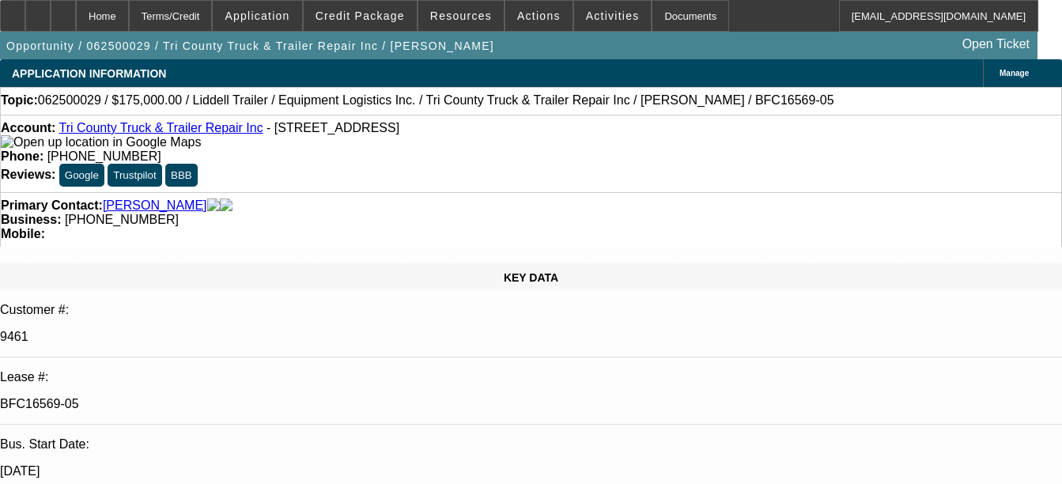
select select "0"
select select "6"
select select "0"
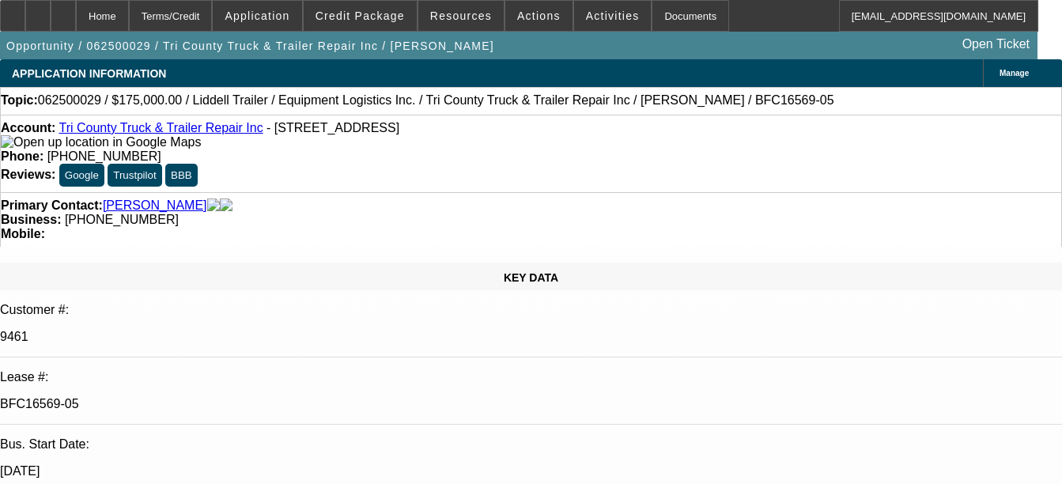
select select "0"
select select "6"
select select "0"
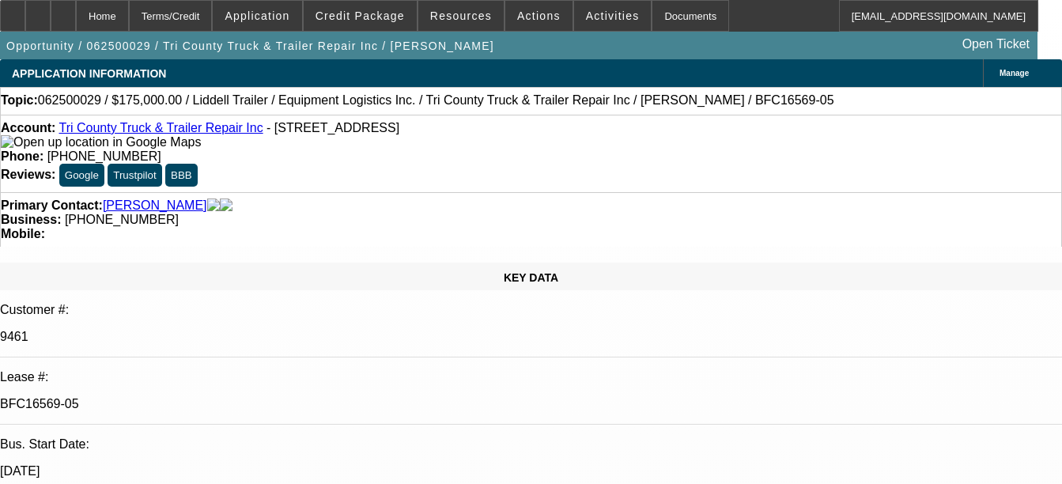
select select "0"
select select "6"
select select "0"
select select "2"
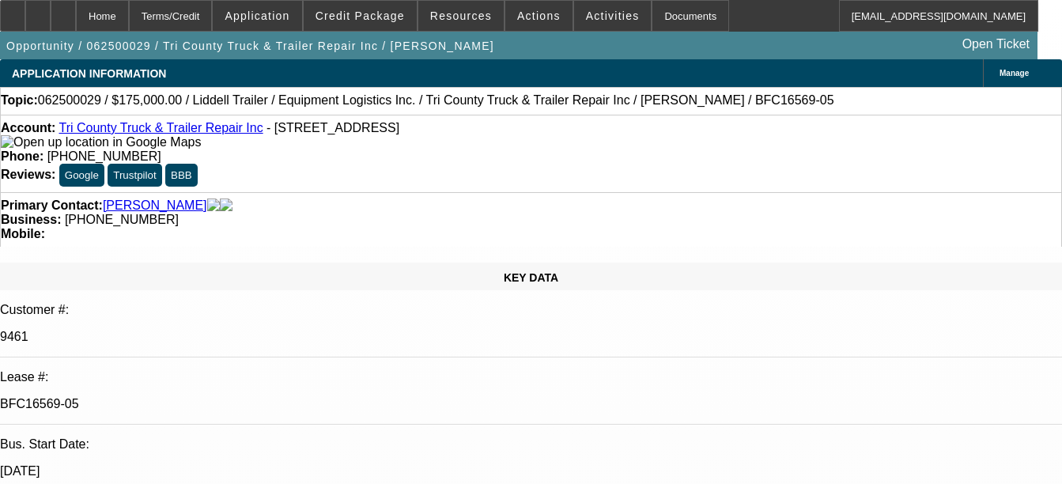
select select "0.1"
select select "4"
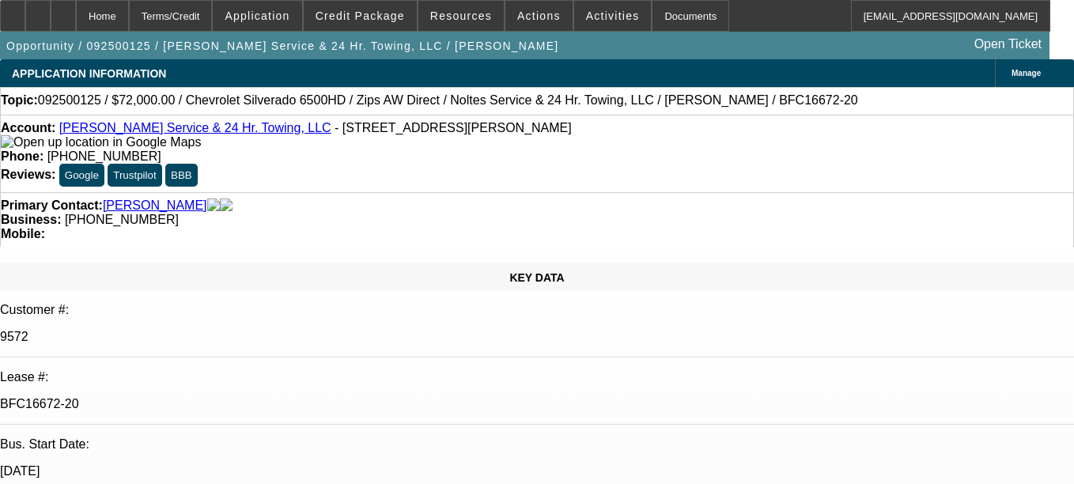
select select "0"
select select "2"
select select "0"
select select "6"
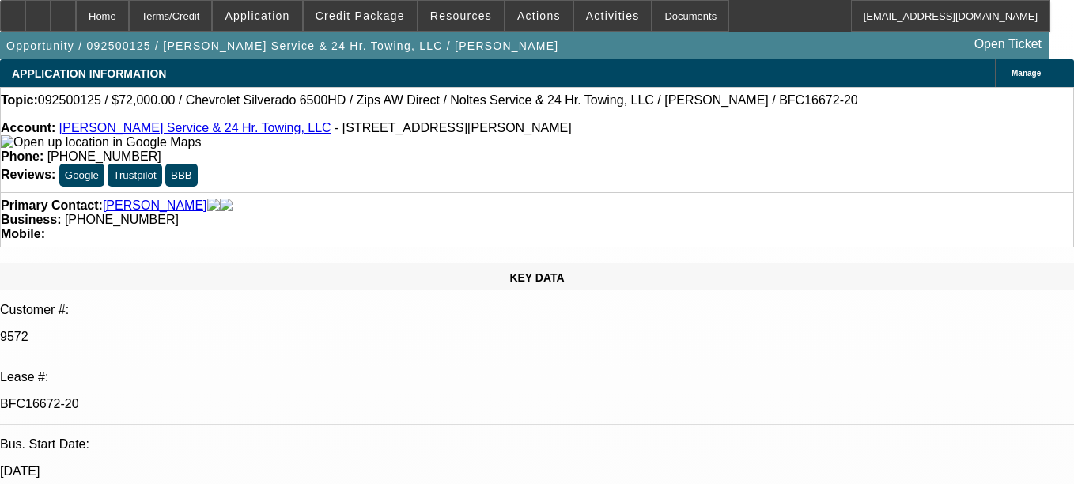
select select "0"
select select "2"
select select "0"
select select "6"
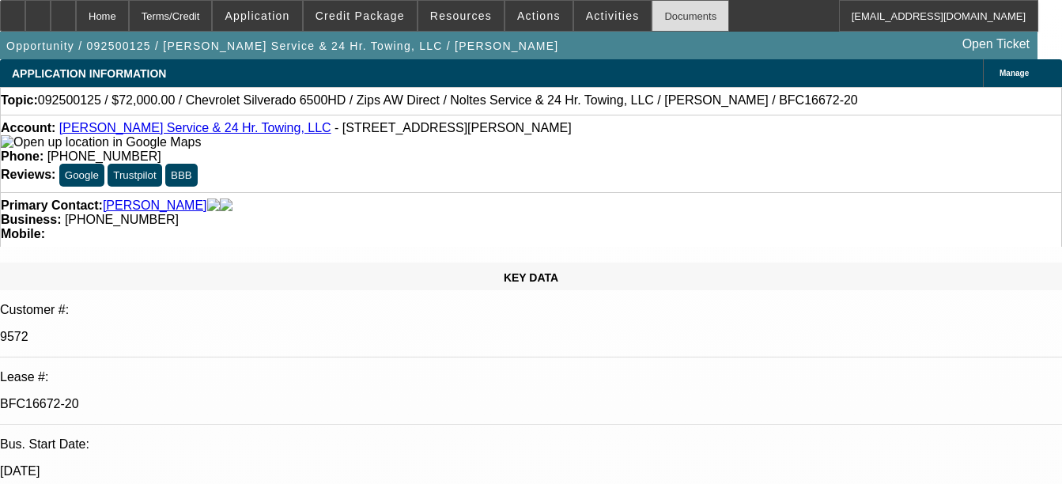
click at [661, 9] on div "Documents" at bounding box center [689, 16] width 77 height 32
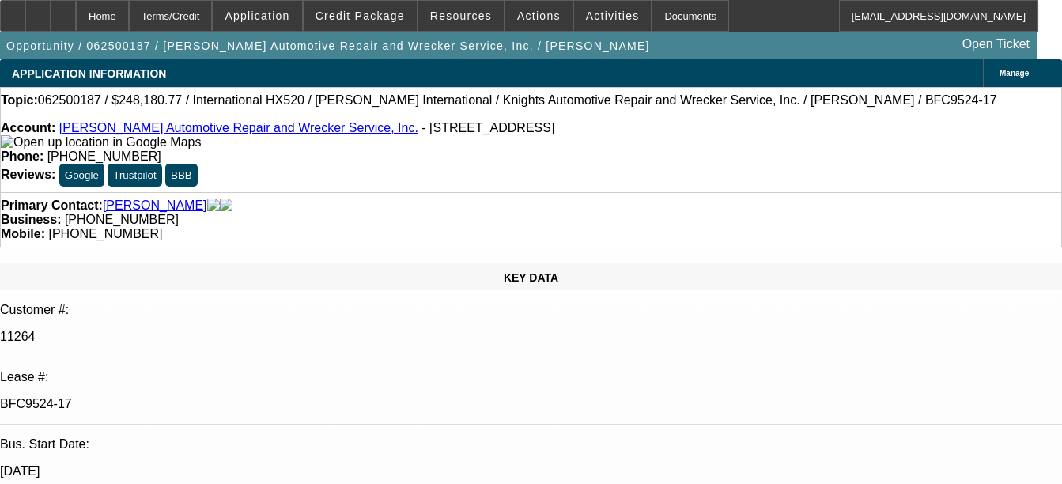
select select "0"
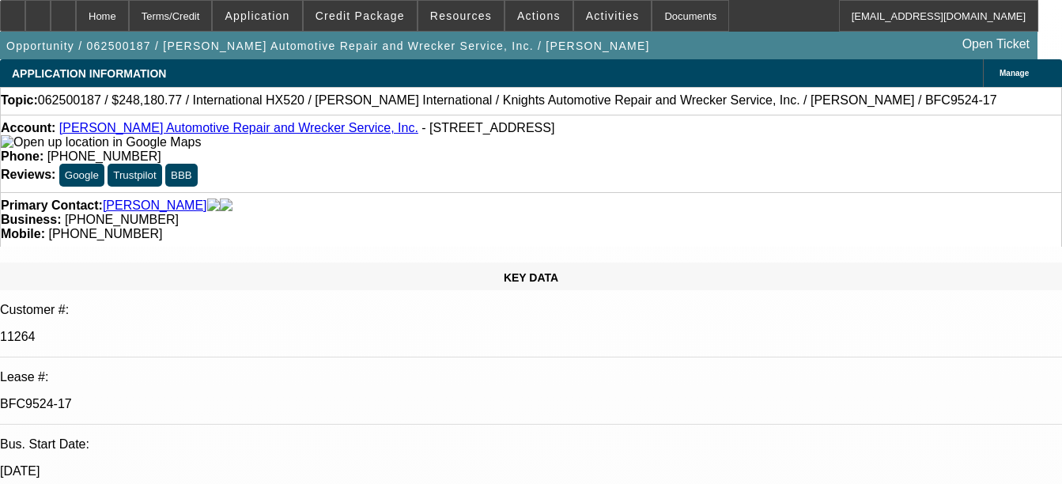
select select "0"
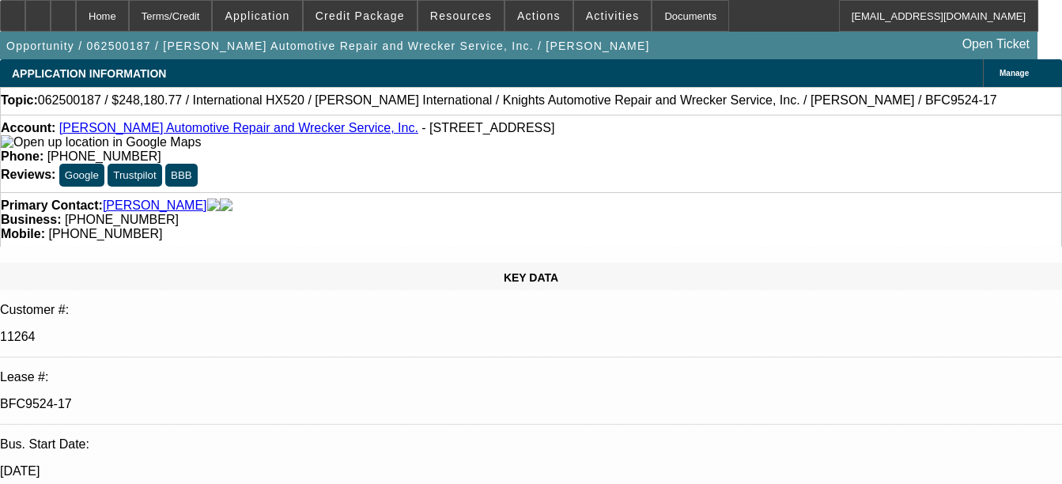
select select "0"
select select "1"
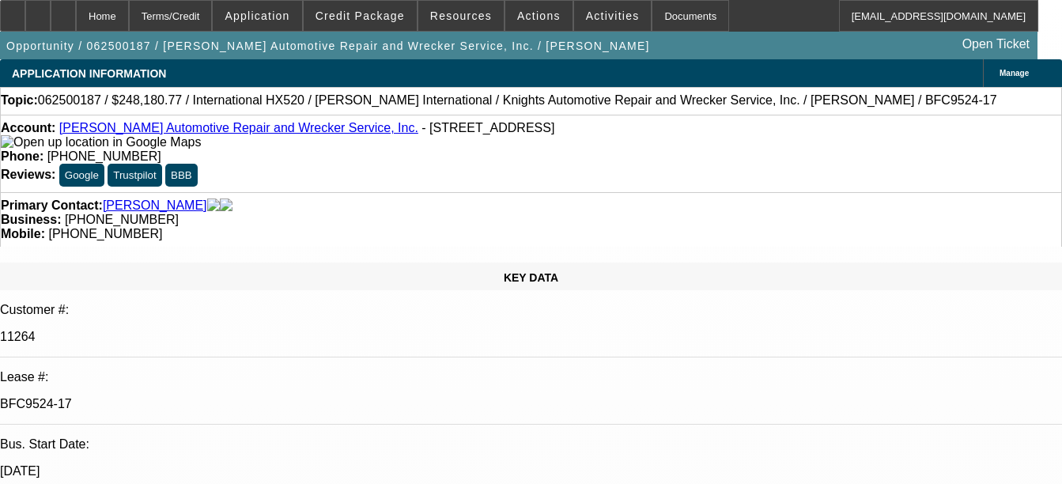
select select "1"
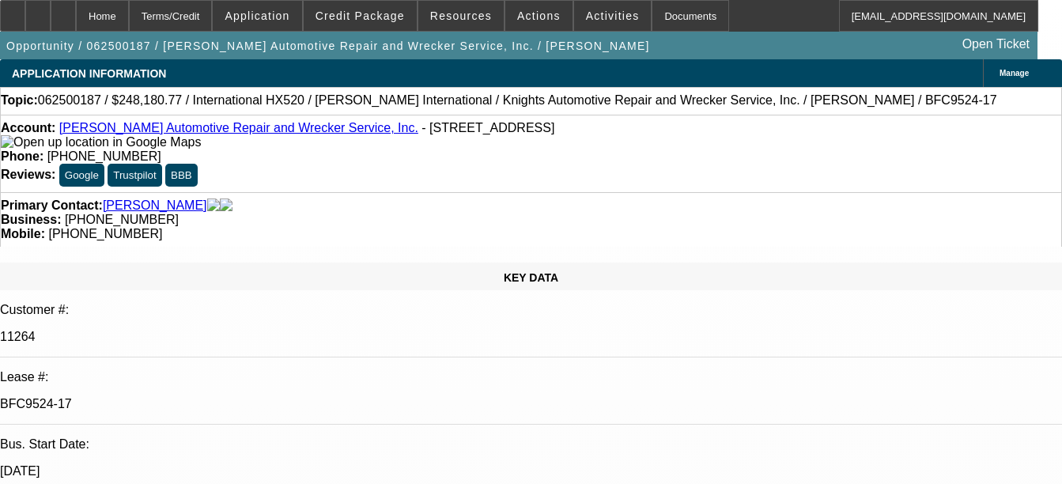
click at [682, 23] on div "Documents" at bounding box center [689, 16] width 77 height 32
select select "6"
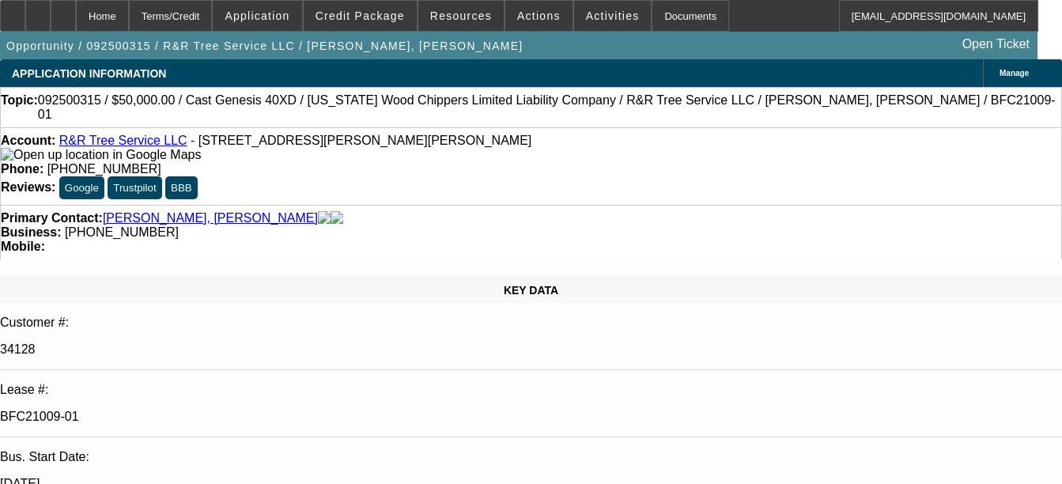
select select "0"
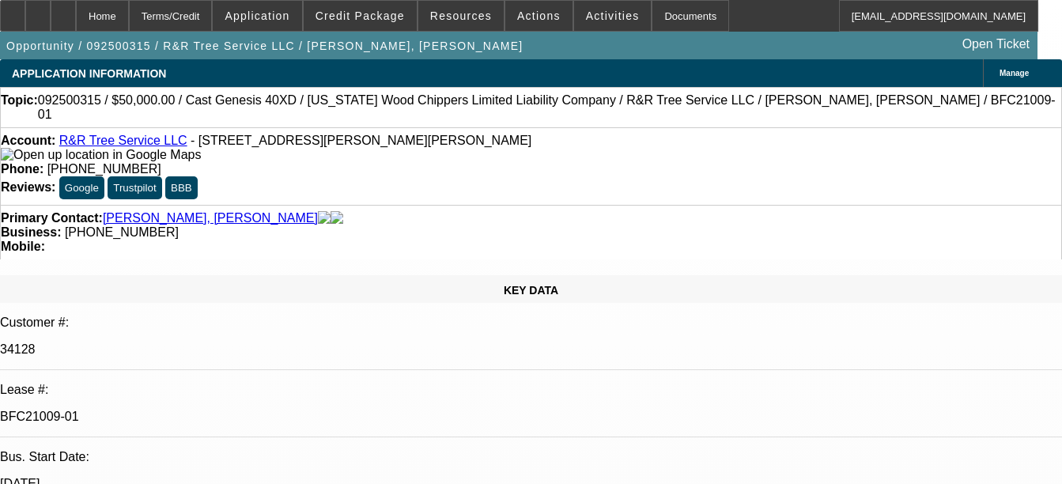
select select "0"
select select "1"
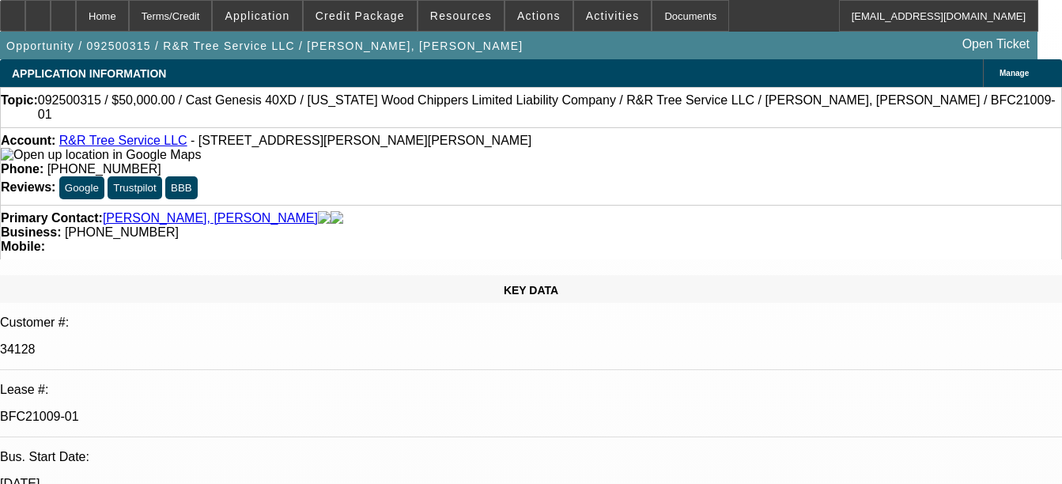
select select "1"
select select "6"
select select "1"
select select "6"
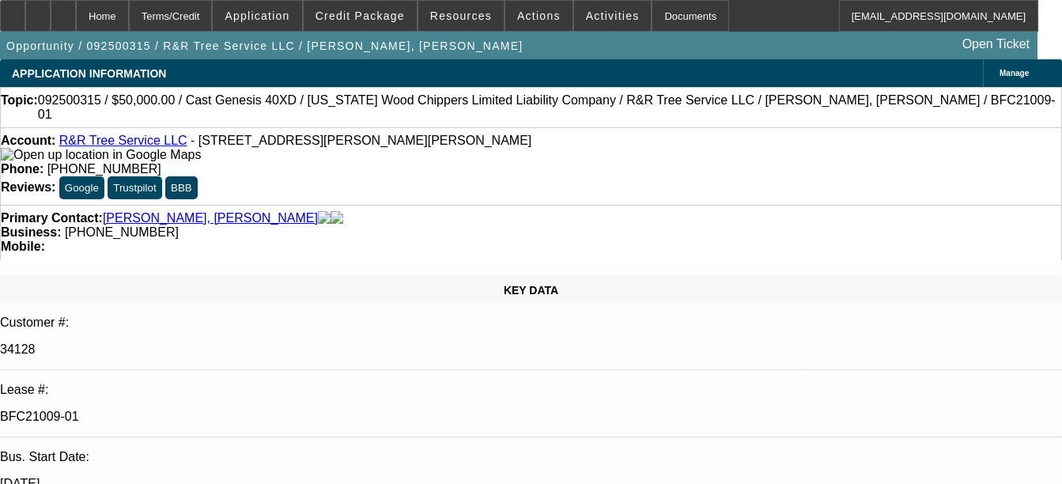
select select "1"
select select "6"
click at [665, 19] on div "Documents" at bounding box center [689, 16] width 77 height 32
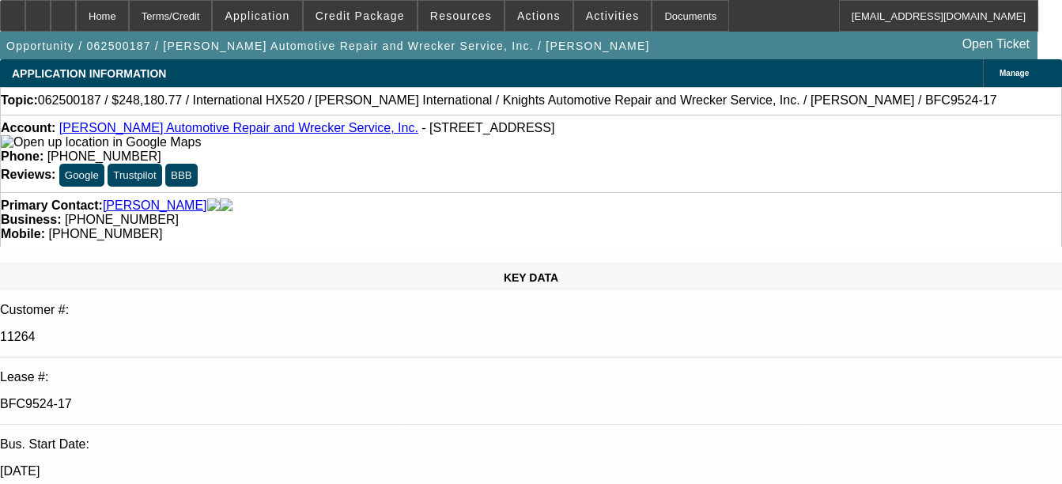
select select "0"
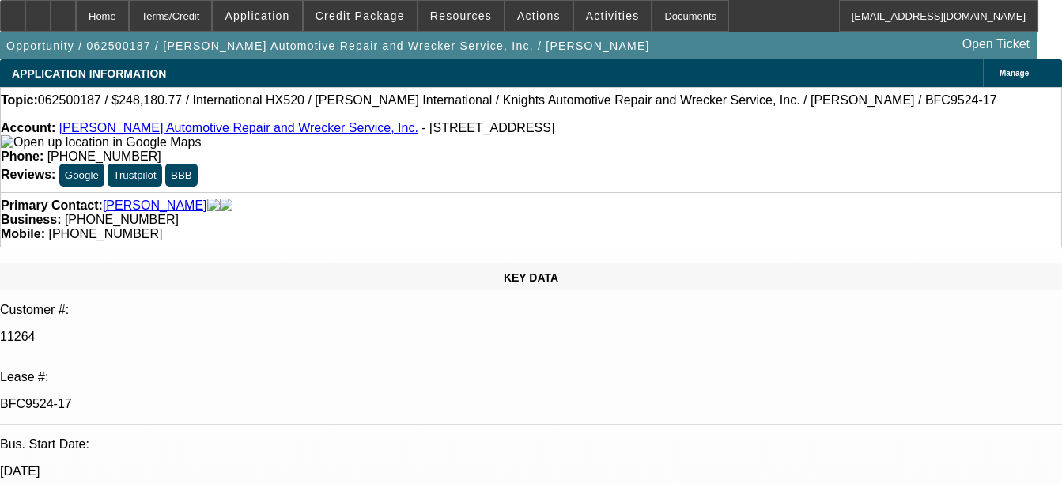
select select "0"
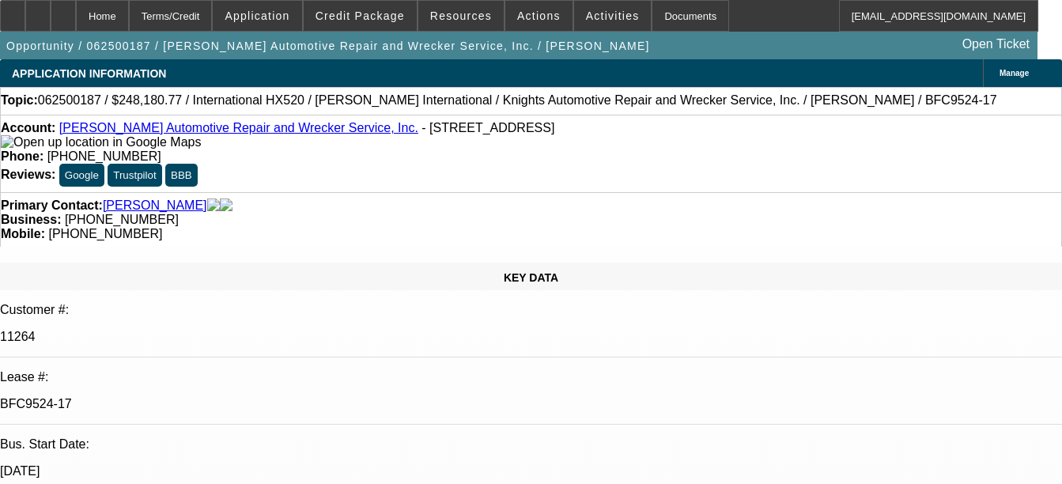
select select "0"
select select "1"
select select "6"
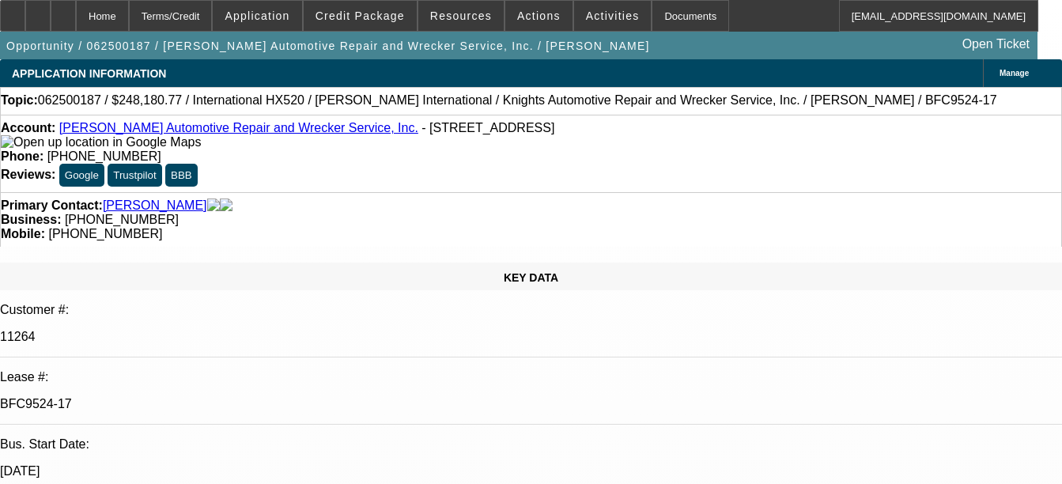
select select "1"
select select "6"
select select "1"
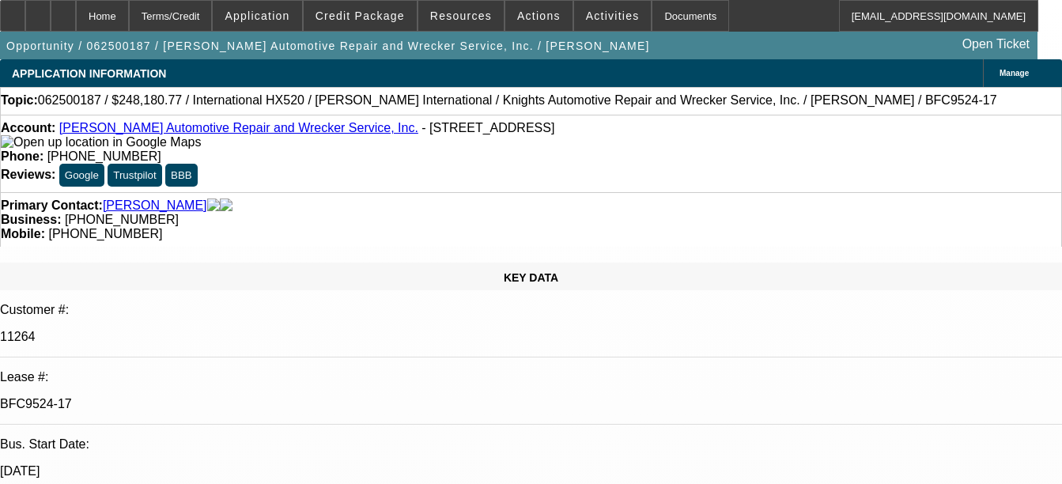
select select "6"
select select "1"
select select "6"
click at [686, 10] on div "Documents" at bounding box center [689, 16] width 77 height 32
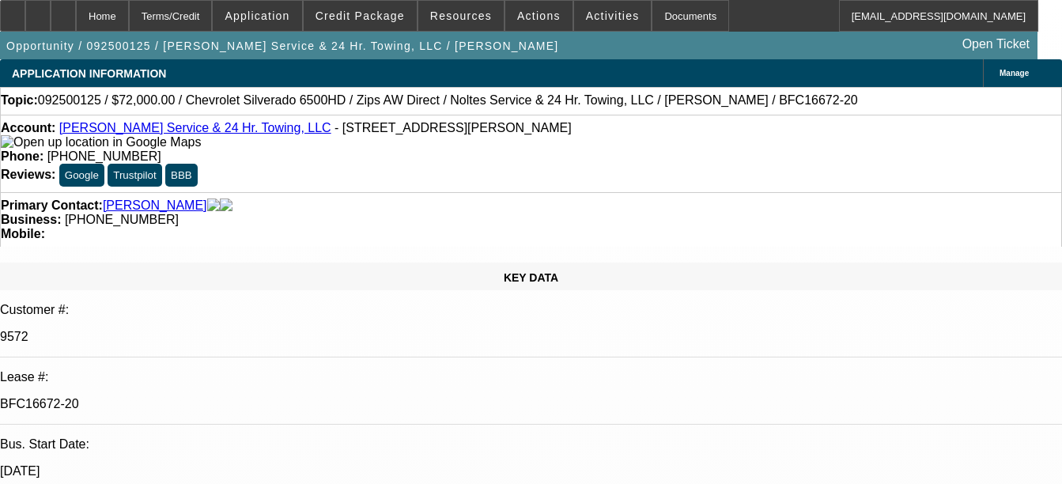
select select "0"
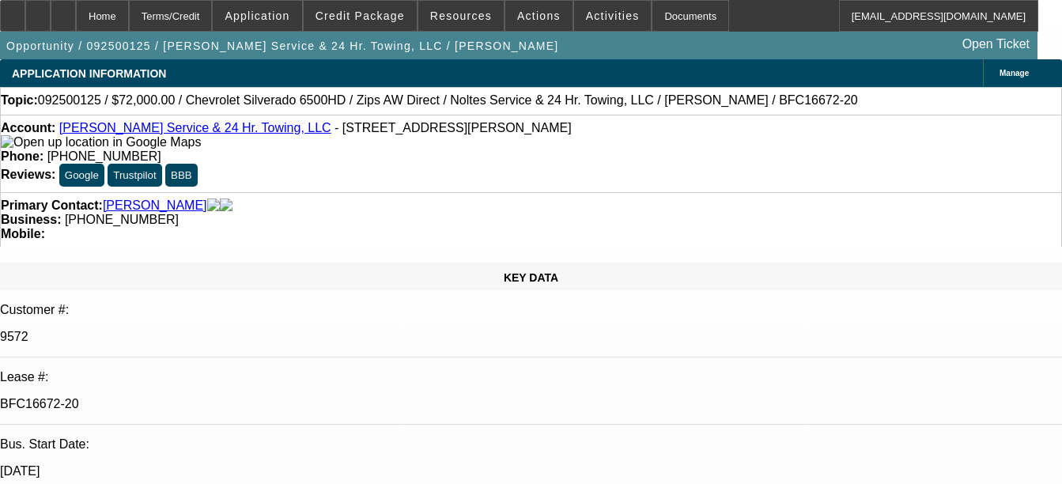
select select "0"
select select "1"
select select "2"
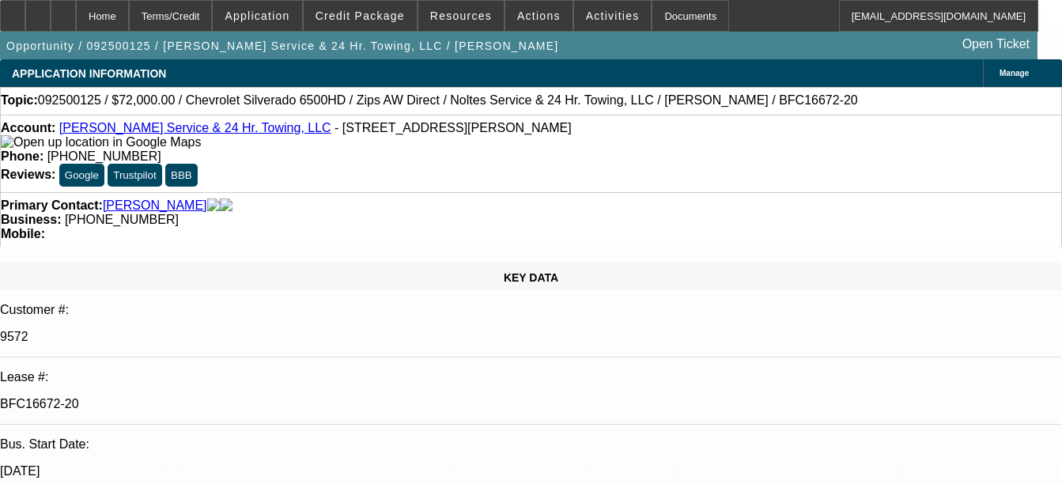
select select "6"
click at [660, 22] on div "Documents" at bounding box center [689, 16] width 77 height 32
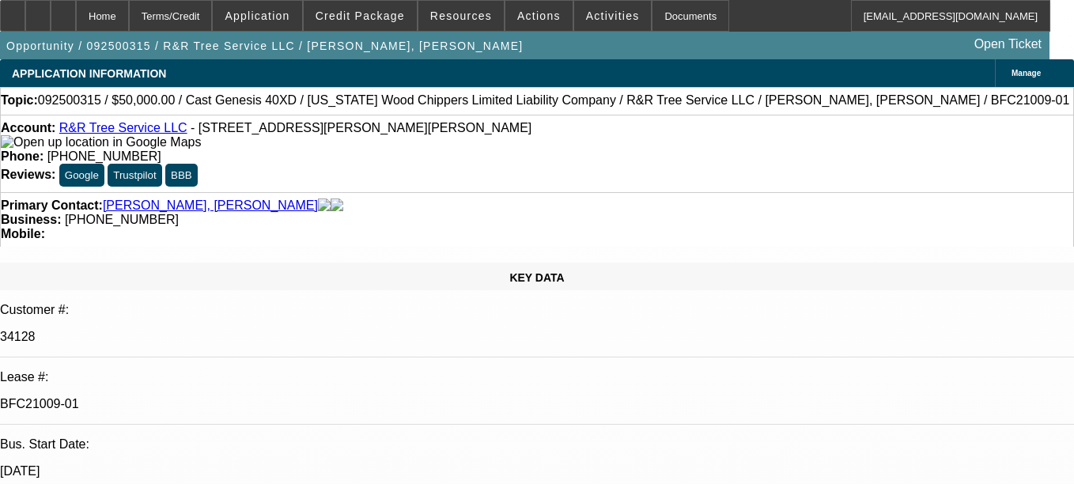
select select "0"
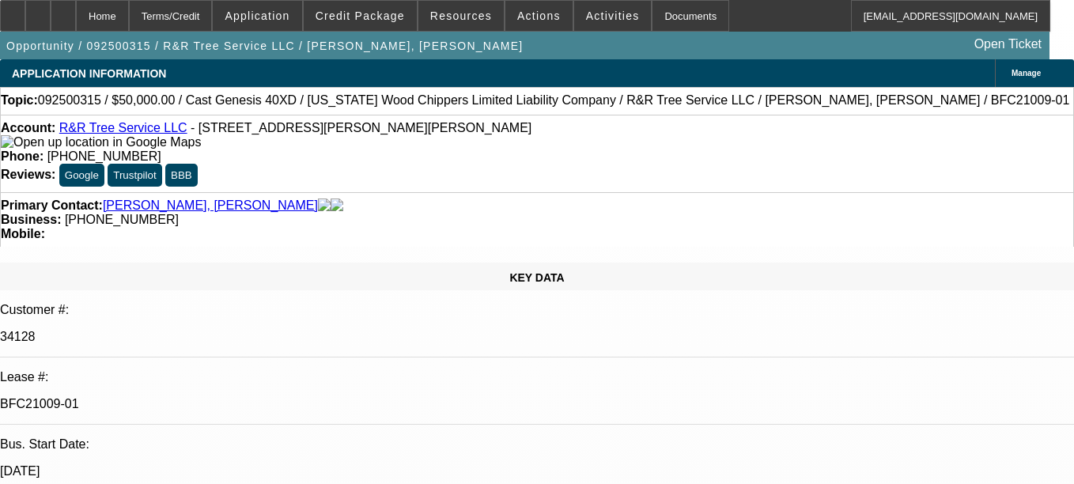
select select "0"
select select "1"
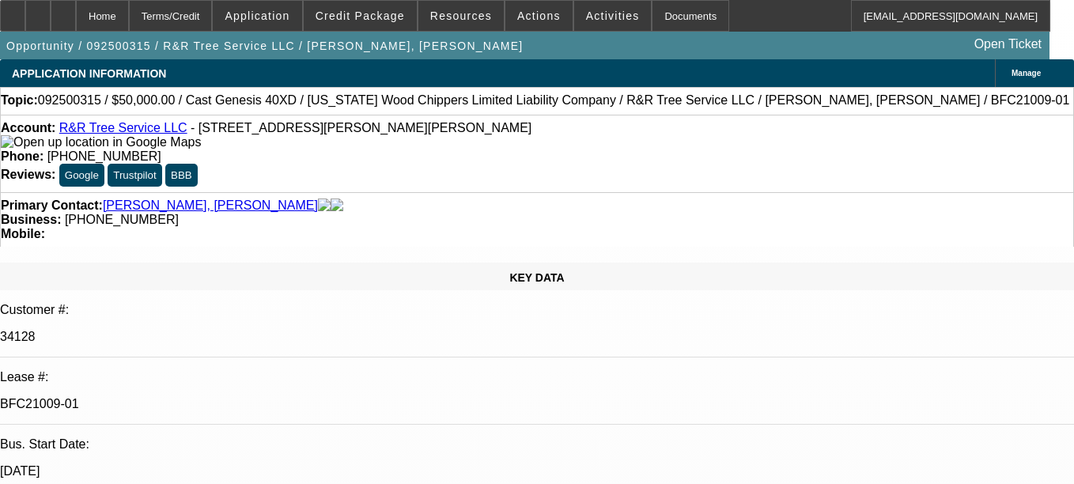
select select "1"
select select "6"
select select "1"
select select "6"
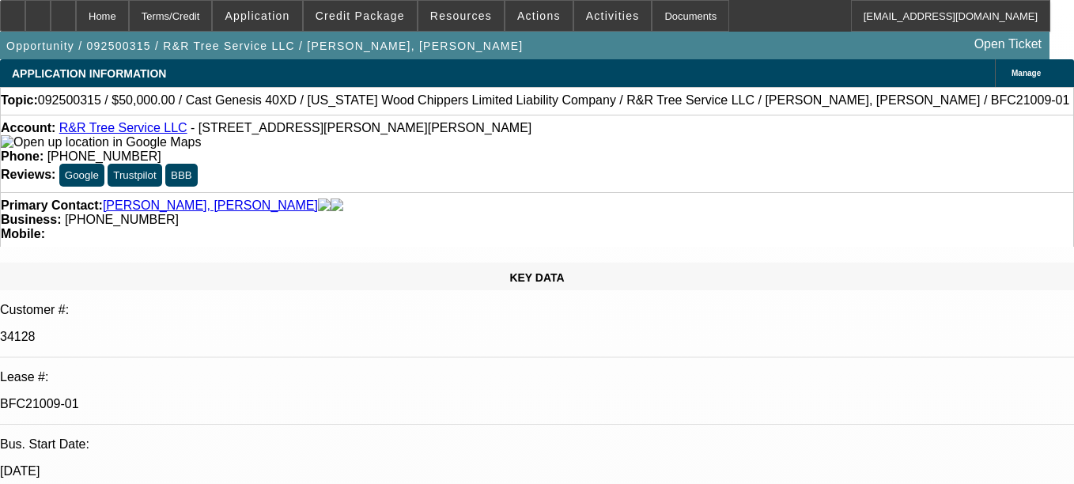
select select "1"
select select "6"
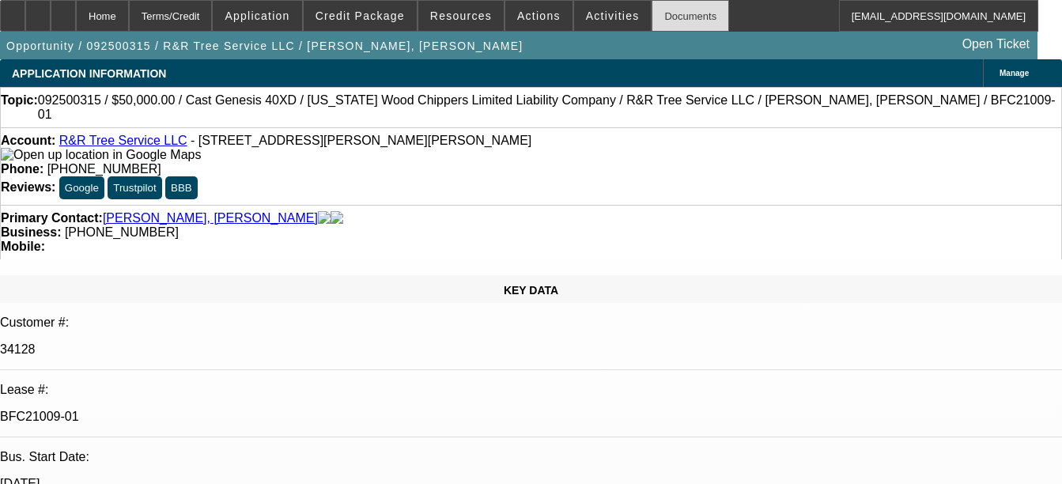
click at [675, 21] on div "Documents" at bounding box center [689, 16] width 77 height 32
